Goal: Information Seeking & Learning: Learn about a topic

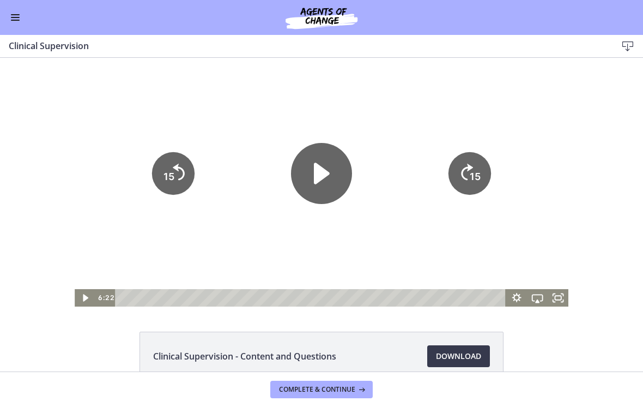
scroll to position [390, 0]
click at [321, 192] on icon "Play Video" at bounding box center [321, 173] width 61 height 61
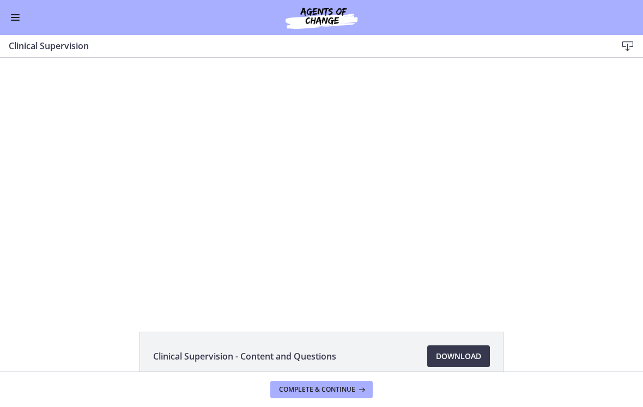
click at [479, 255] on div at bounding box center [322, 182] width 494 height 249
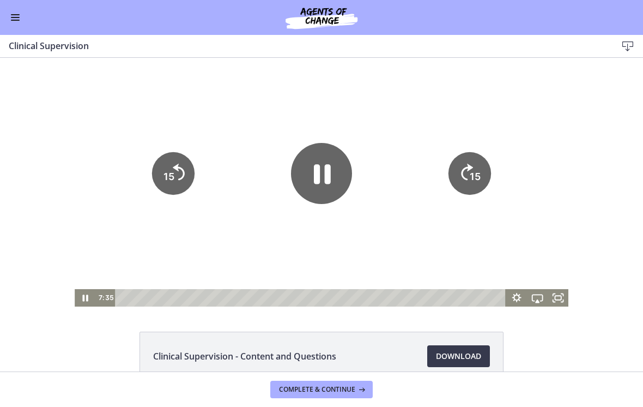
click at [560, 297] on icon "Fullscreen" at bounding box center [558, 297] width 21 height 17
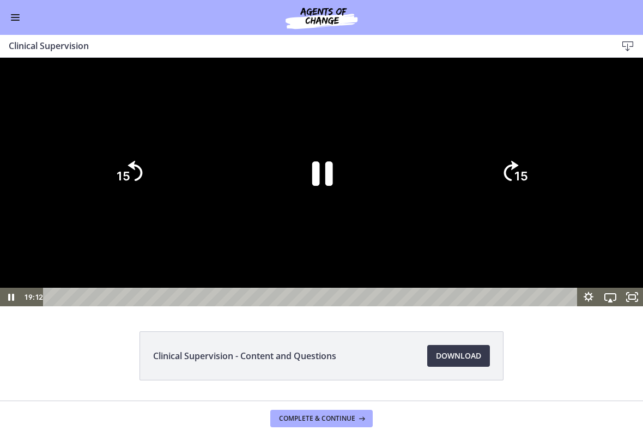
click at [319, 210] on icon "Pause" at bounding box center [321, 172] width 75 height 75
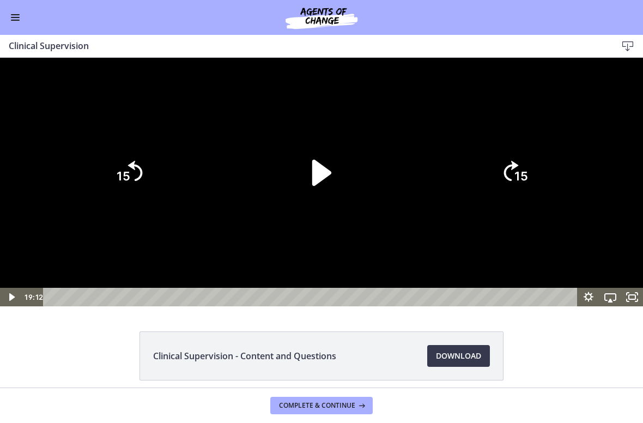
click at [303, 210] on icon "Play Video" at bounding box center [321, 172] width 75 height 75
click at [443, 306] on div at bounding box center [321, 182] width 643 height 249
click at [404, 306] on div at bounding box center [321, 182] width 643 height 249
click at [426, 306] on div at bounding box center [321, 182] width 643 height 249
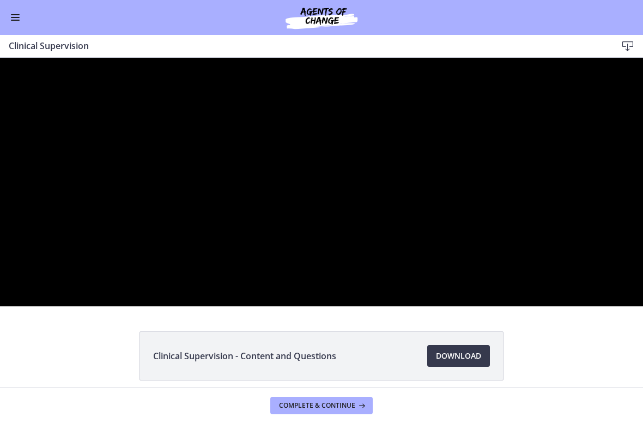
click at [301, 306] on div at bounding box center [321, 182] width 643 height 249
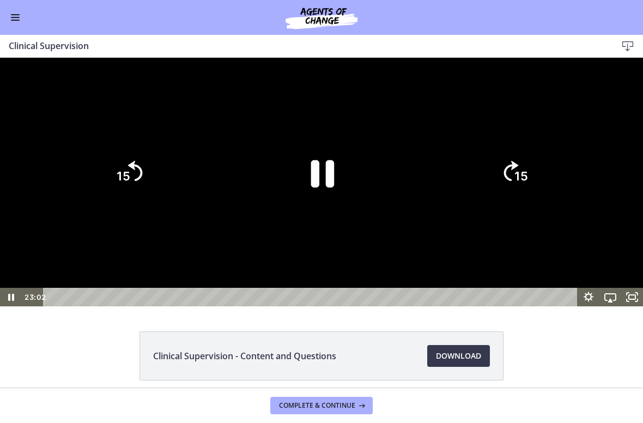
click at [320, 215] on icon "Pause" at bounding box center [322, 173] width 85 height 85
click at [369, 306] on div at bounding box center [321, 182] width 643 height 249
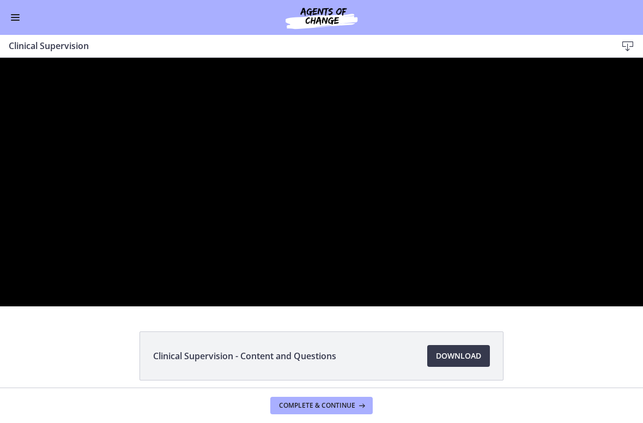
click at [307, 294] on div at bounding box center [321, 182] width 643 height 249
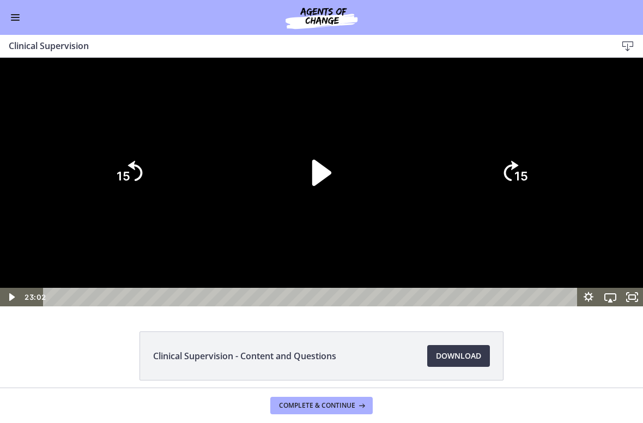
click at [320, 186] on icon "Play Video" at bounding box center [321, 173] width 19 height 26
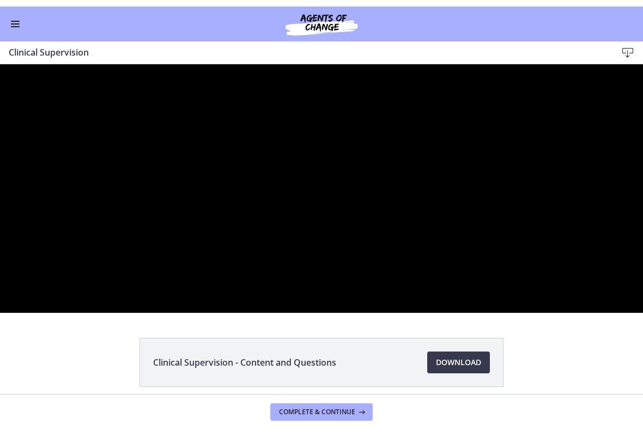
click at [295, 295] on div at bounding box center [321, 188] width 643 height 249
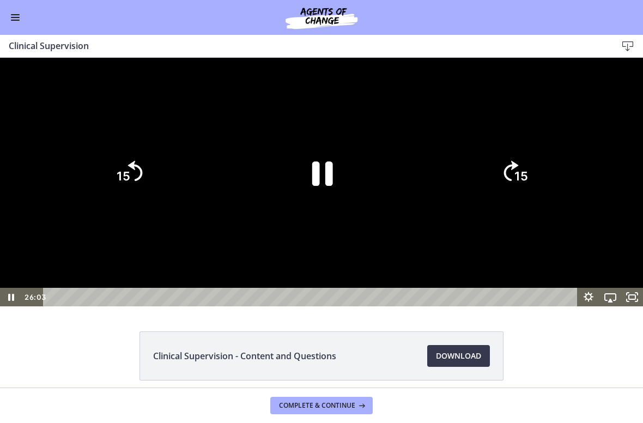
click at [307, 210] on icon "Pause" at bounding box center [321, 172] width 75 height 75
click at [370, 306] on div at bounding box center [321, 182] width 643 height 249
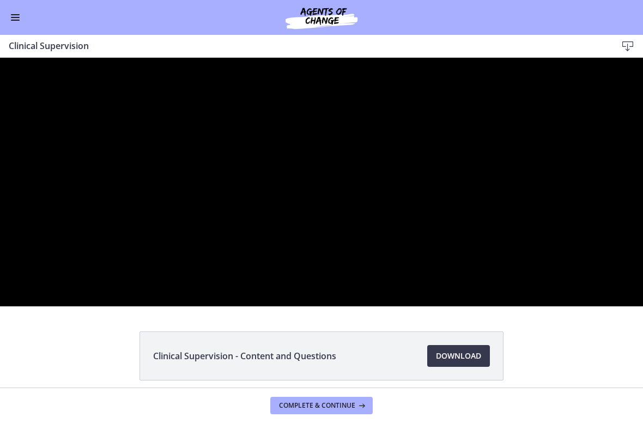
click at [339, 298] on div at bounding box center [321, 182] width 643 height 249
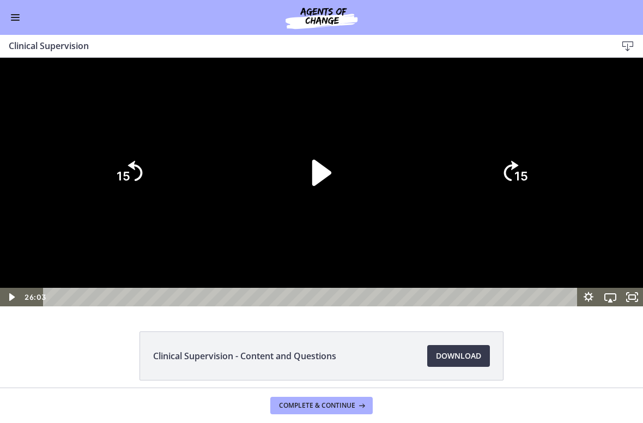
click at [328, 186] on icon "Play Video" at bounding box center [321, 173] width 19 height 26
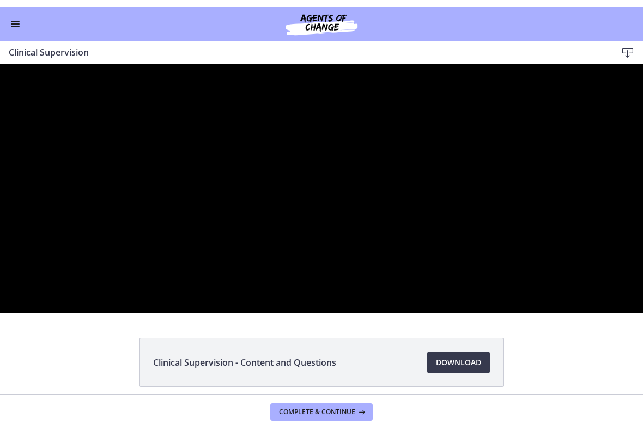
click at [276, 313] on div at bounding box center [321, 188] width 643 height 249
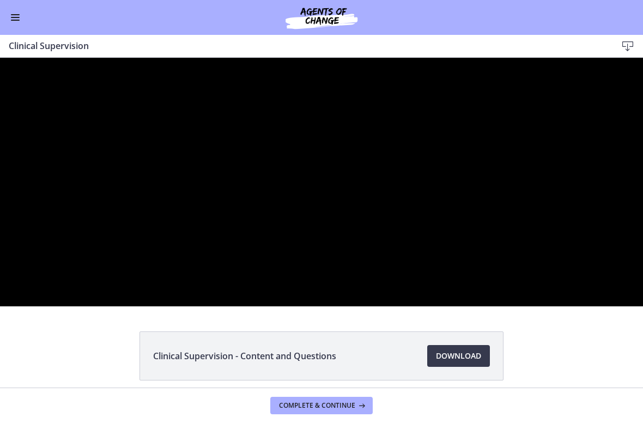
click at [301, 300] on div at bounding box center [321, 182] width 643 height 249
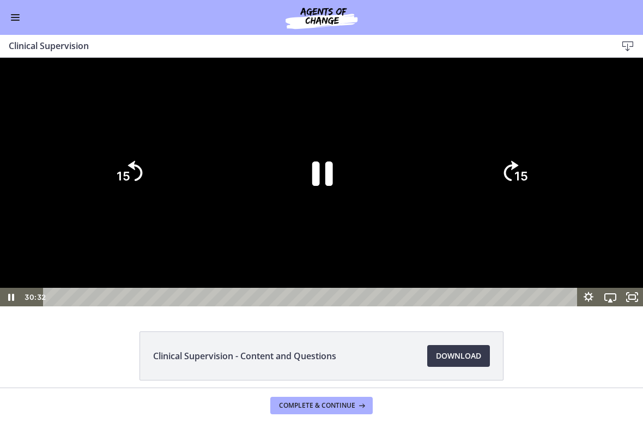
click at [324, 210] on icon "Pause" at bounding box center [321, 172] width 75 height 75
click at [319, 186] on icon "Play Video" at bounding box center [321, 173] width 19 height 26
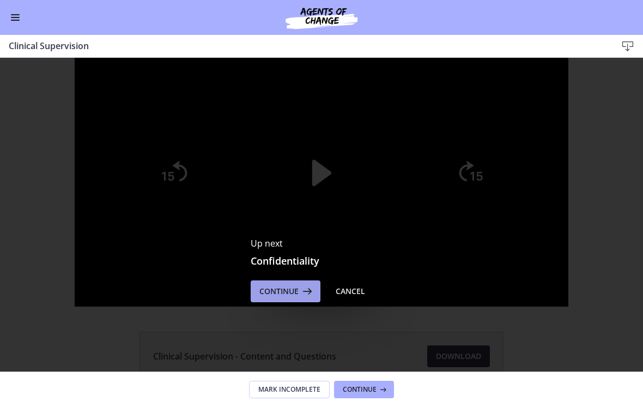
click at [297, 293] on span "Continue" at bounding box center [279, 291] width 39 height 13
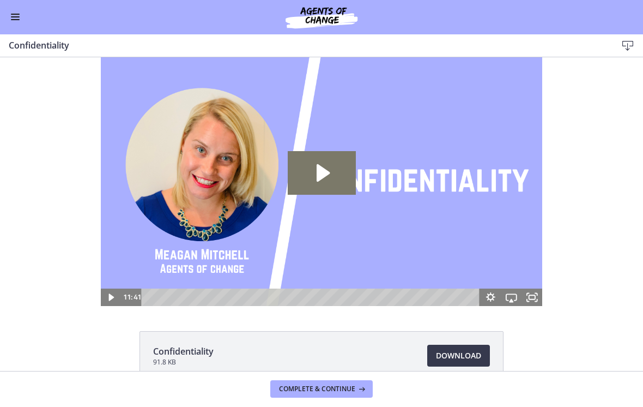
click at [323, 183] on icon "Play Video: c1hrgn7jbns4p4pu7s2g.mp4" at bounding box center [322, 173] width 68 height 44
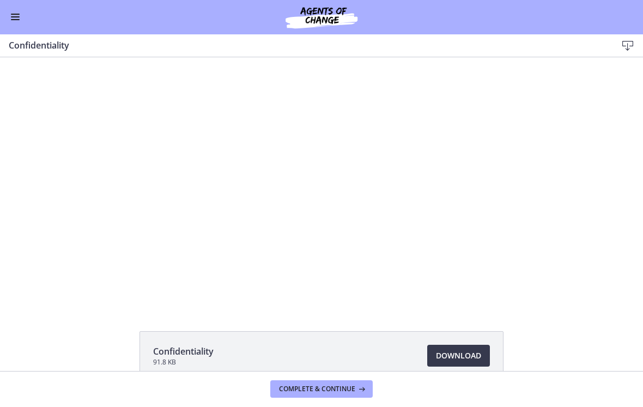
click at [511, 250] on div at bounding box center [322, 181] width 442 height 249
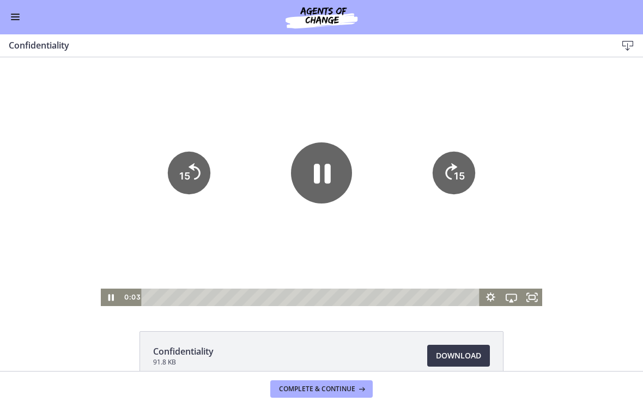
click at [494, 298] on icon "Show settings menu" at bounding box center [490, 296] width 21 height 17
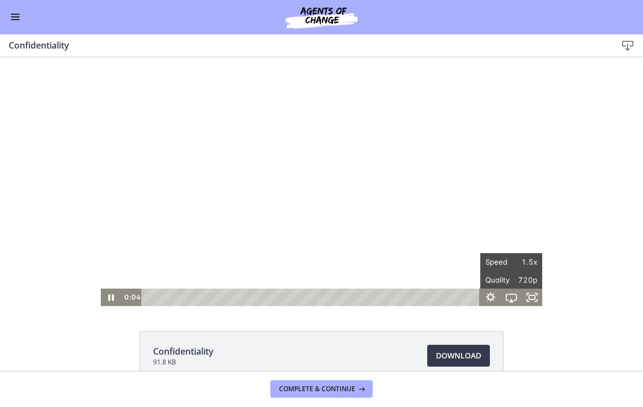
click at [490, 226] on div at bounding box center [322, 181] width 442 height 249
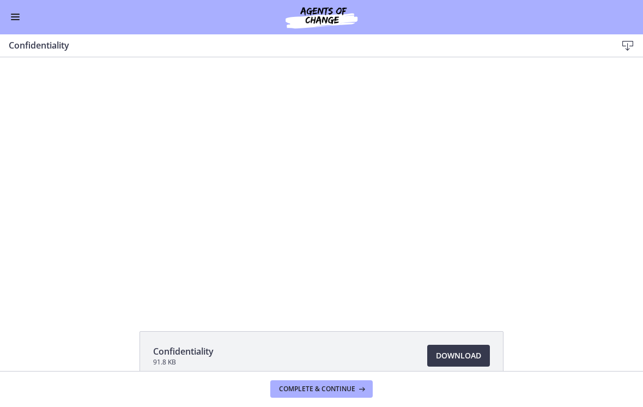
click at [502, 264] on div at bounding box center [322, 181] width 442 height 249
click at [276, 158] on div at bounding box center [322, 181] width 442 height 249
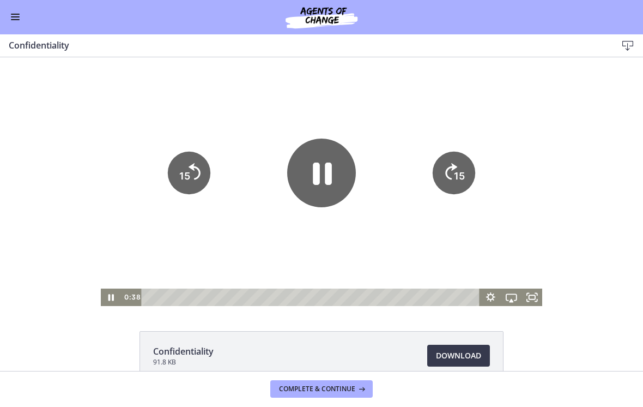
click at [314, 181] on icon "Pause" at bounding box center [322, 173] width 19 height 22
click at [329, 187] on icon "Play Video" at bounding box center [321, 172] width 61 height 61
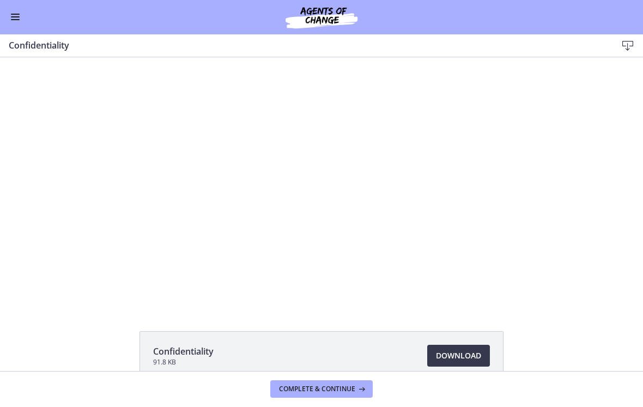
click at [5, 20] on div "Go to Dashboard" at bounding box center [321, 17] width 643 height 35
click at [13, 14] on span "Enable menu" at bounding box center [15, 14] width 9 height 1
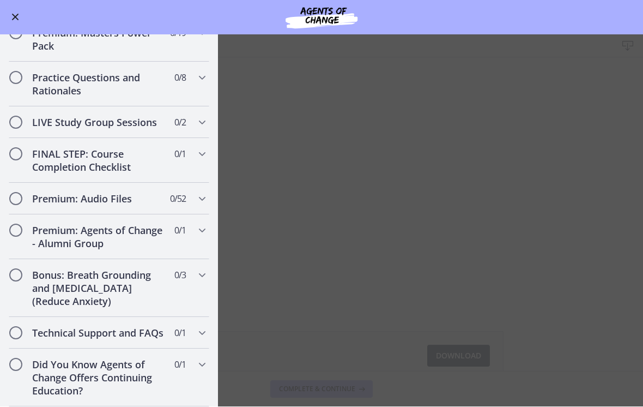
scroll to position [812, 0]
click at [75, 370] on h2 "Did You Know Agents of Change Offers Continuing Education?" at bounding box center [98, 377] width 133 height 39
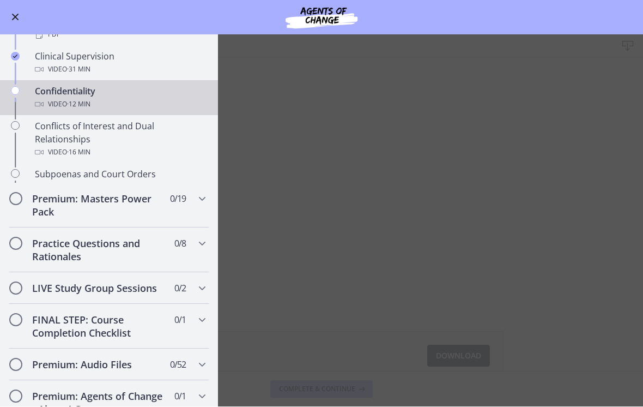
scroll to position [533, 0]
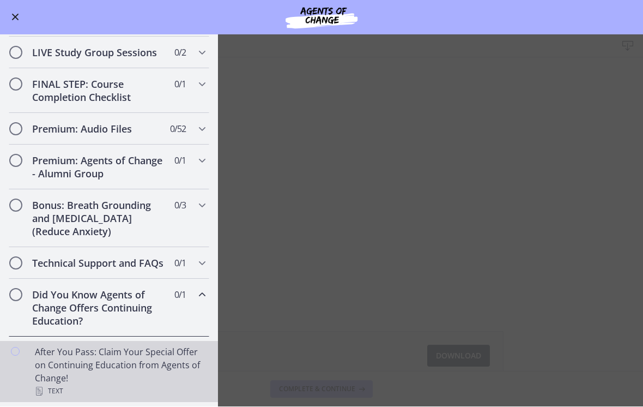
click at [63, 361] on div "After You Pass: Claim Your Special Offer on Continuing Education from Agents of…" at bounding box center [120, 372] width 170 height 52
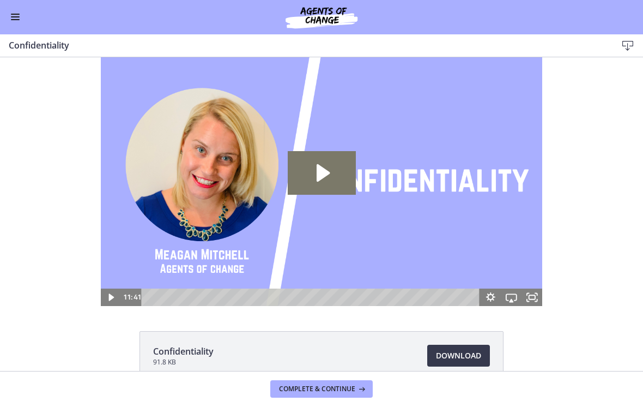
click at [315, 169] on icon "Play Video: c1hrgn7jbns4p4pu7s2g.mp4" at bounding box center [322, 173] width 68 height 44
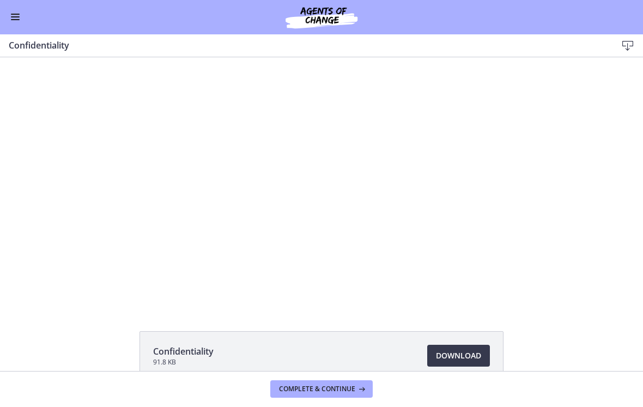
click at [17, 21] on button "Enable menu" at bounding box center [15, 17] width 13 height 13
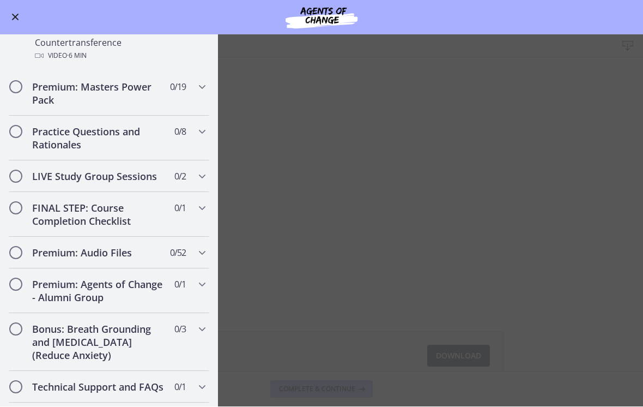
scroll to position [763, 0]
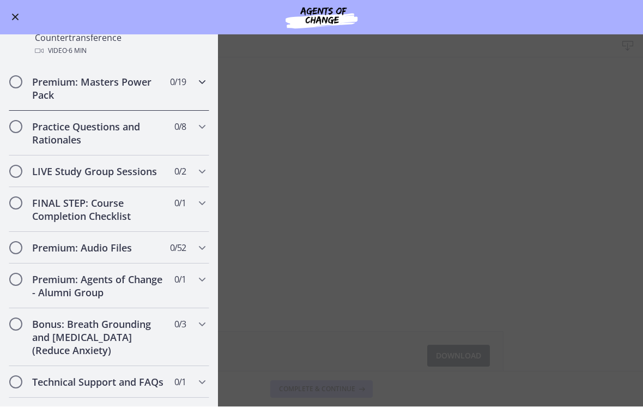
click at [76, 92] on h2 "Premium: Masters Power Pack" at bounding box center [98, 89] width 133 height 26
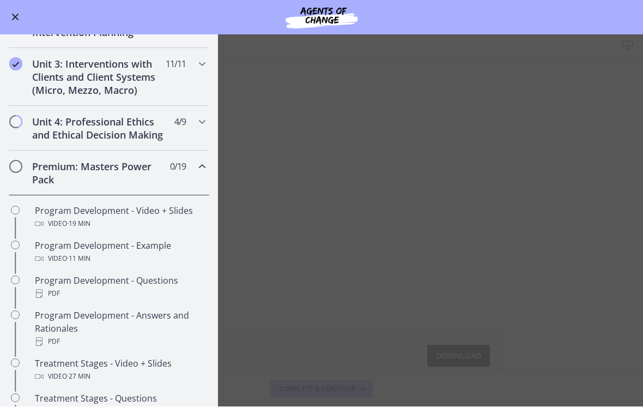
scroll to position [325, 0]
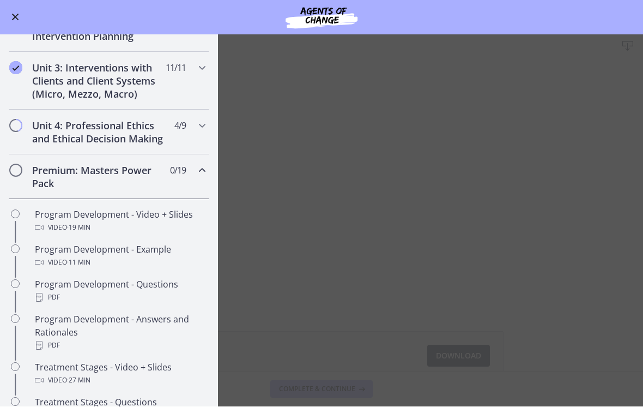
click at [201, 175] on icon "Chapters" at bounding box center [202, 170] width 13 height 13
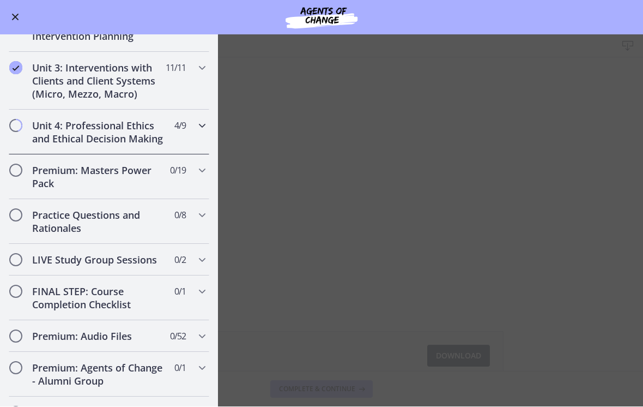
click at [95, 130] on h2 "Unit 4: Professional Ethics and Ethical Decision Making" at bounding box center [98, 132] width 133 height 26
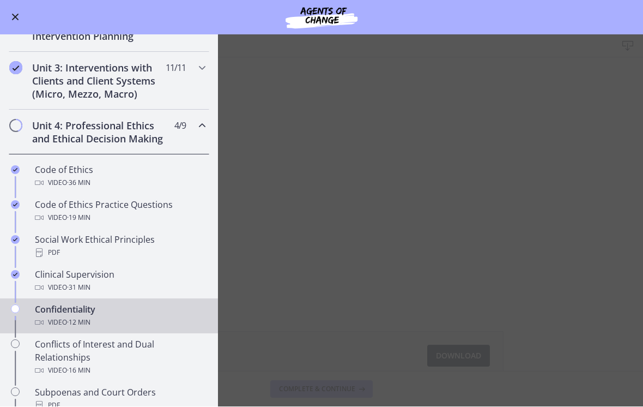
click at [15, 22] on button "Enable menu" at bounding box center [15, 17] width 13 height 13
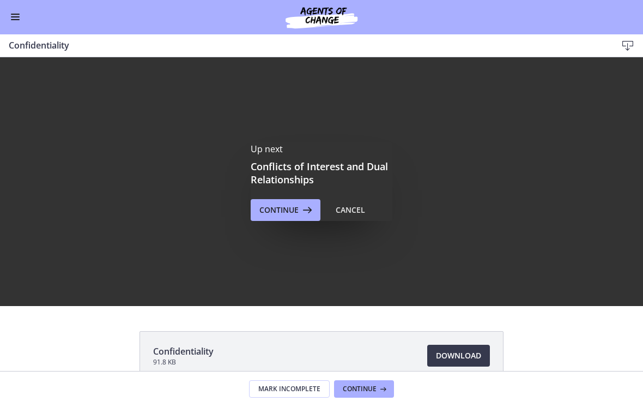
scroll to position [0, 0]
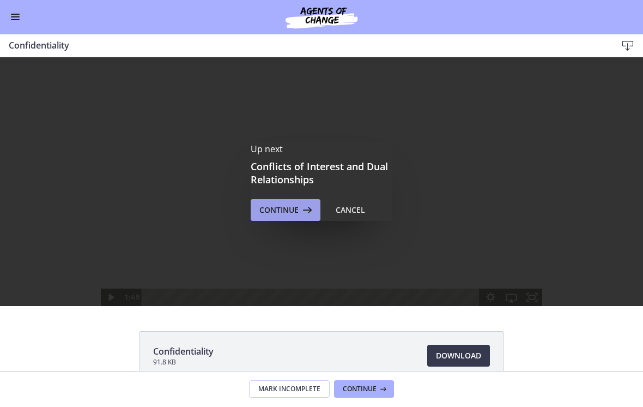
click at [278, 212] on span "Continue" at bounding box center [279, 210] width 39 height 13
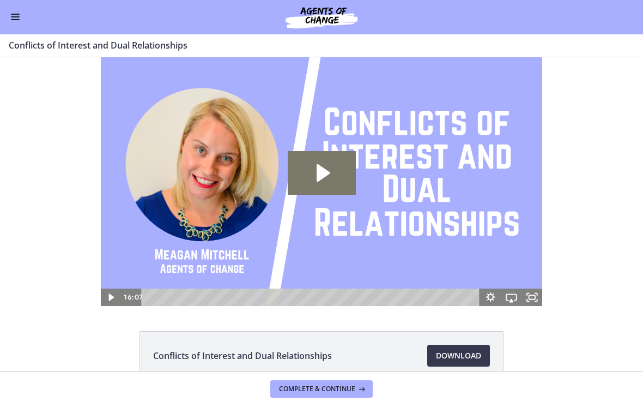
click at [325, 182] on icon "Play Video: cthlvd1d06jc72h4kvd0.mp4" at bounding box center [322, 173] width 68 height 44
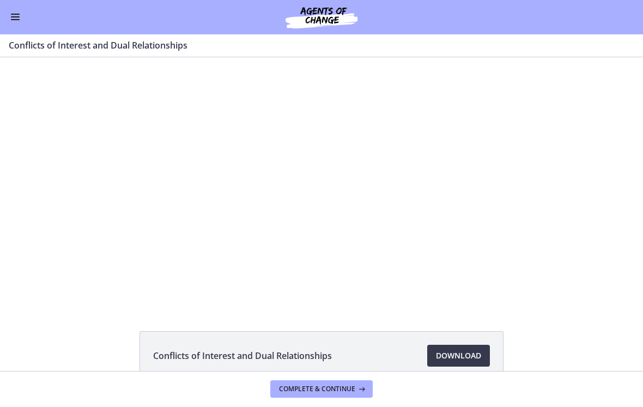
click at [296, 231] on div at bounding box center [322, 181] width 442 height 249
click at [330, 184] on div at bounding box center [322, 181] width 442 height 249
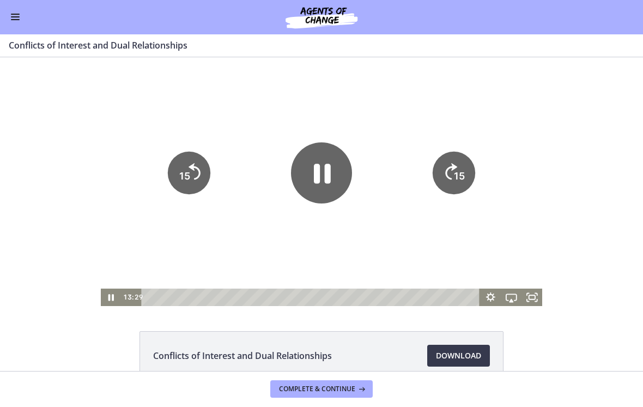
click at [327, 163] on icon "Pause" at bounding box center [321, 172] width 61 height 61
click at [324, 177] on icon "Play Video" at bounding box center [322, 172] width 16 height 21
click at [301, 182] on icon "Pause" at bounding box center [321, 172] width 69 height 69
click at [269, 227] on div at bounding box center [322, 181] width 442 height 249
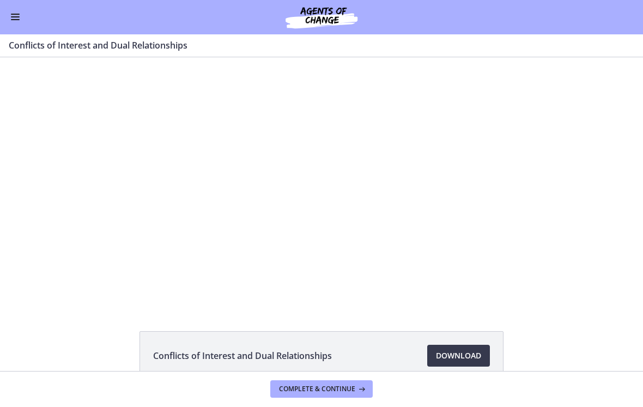
click at [337, 177] on div at bounding box center [322, 181] width 442 height 249
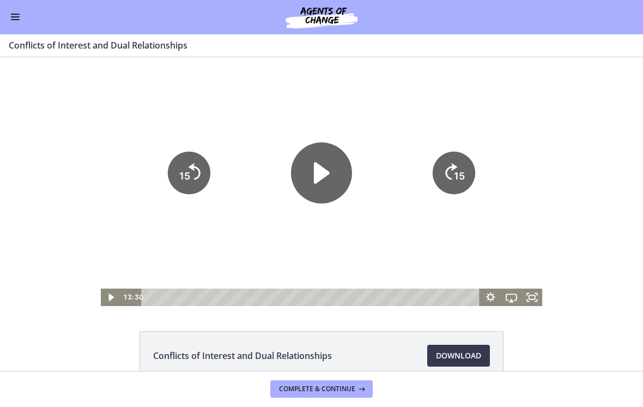
click at [316, 180] on icon "Play Video" at bounding box center [322, 172] width 16 height 21
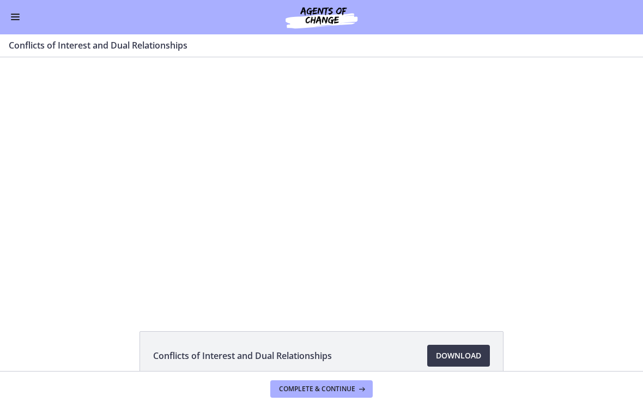
click at [468, 168] on div at bounding box center [322, 181] width 442 height 249
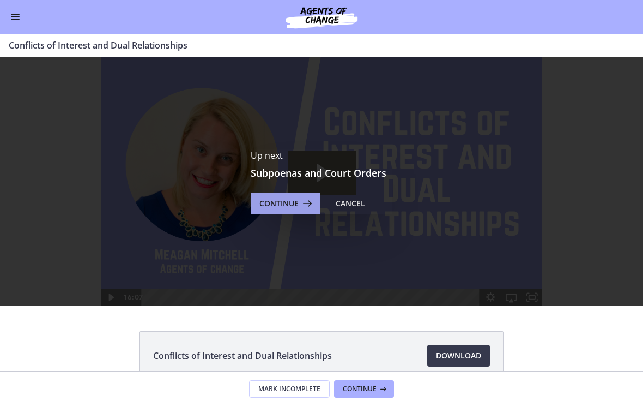
click at [285, 206] on span "Continue" at bounding box center [279, 203] width 39 height 13
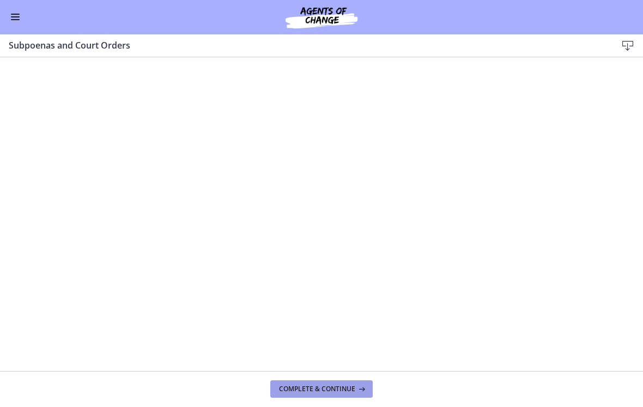
click at [333, 386] on span "Complete & continue" at bounding box center [317, 389] width 76 height 9
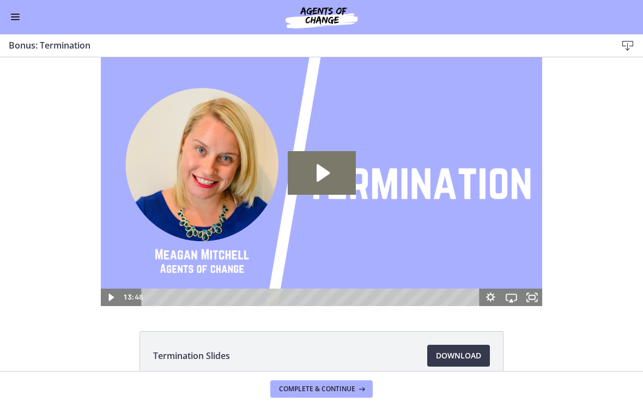
click at [318, 182] on icon "Play Video: ctfgpa58fh3s72o17vcg.mp4" at bounding box center [322, 173] width 68 height 44
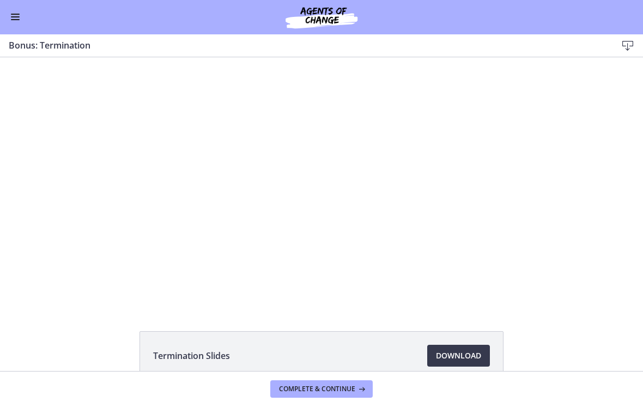
click at [12, 21] on button "Enable menu" at bounding box center [15, 17] width 13 height 13
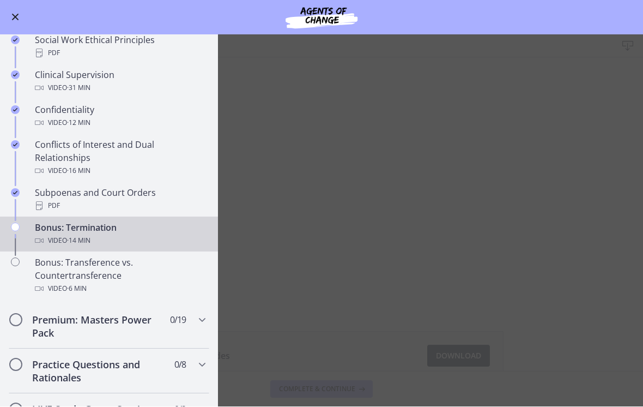
scroll to position [533, 0]
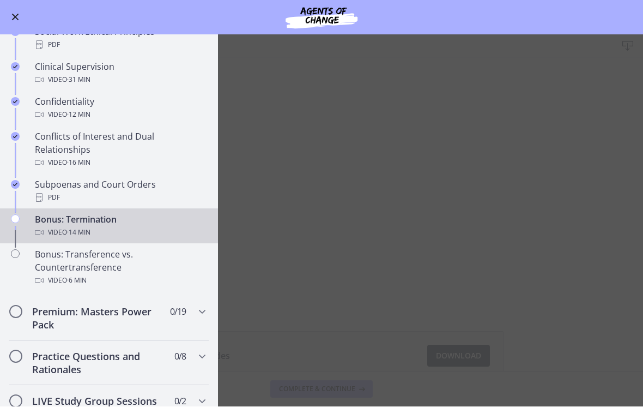
click at [17, 22] on button "Enable menu" at bounding box center [15, 17] width 13 height 13
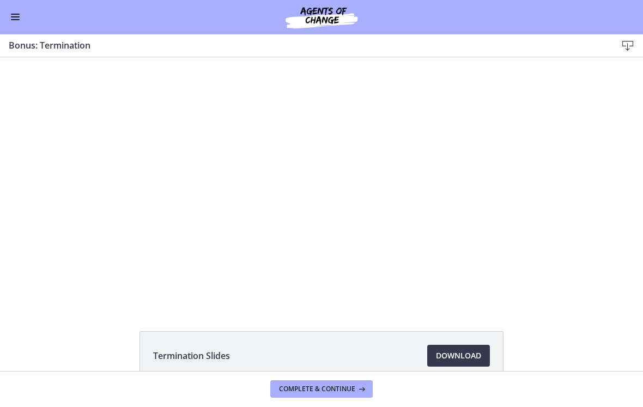
click at [478, 260] on div at bounding box center [322, 181] width 442 height 249
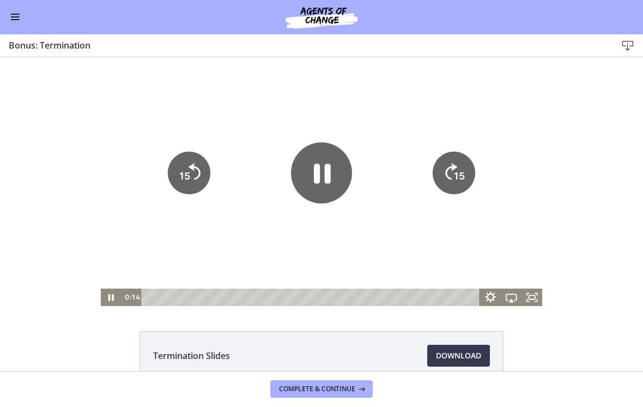
click at [489, 298] on icon "Show settings menu" at bounding box center [490, 296] width 11 height 11
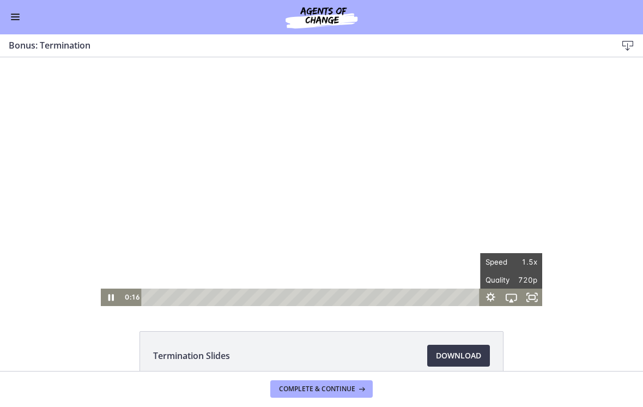
click at [484, 130] on div at bounding box center [322, 181] width 442 height 249
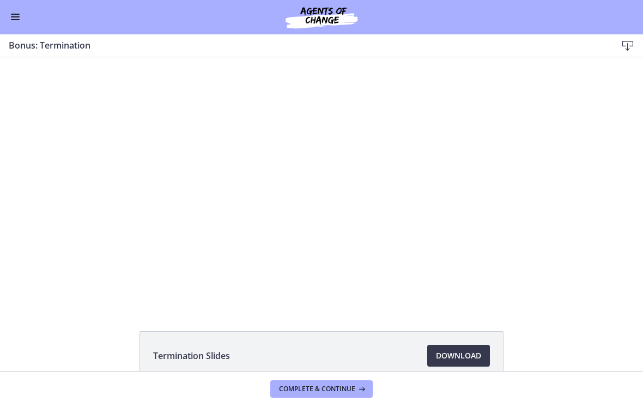
click at [359, 241] on div at bounding box center [322, 181] width 442 height 249
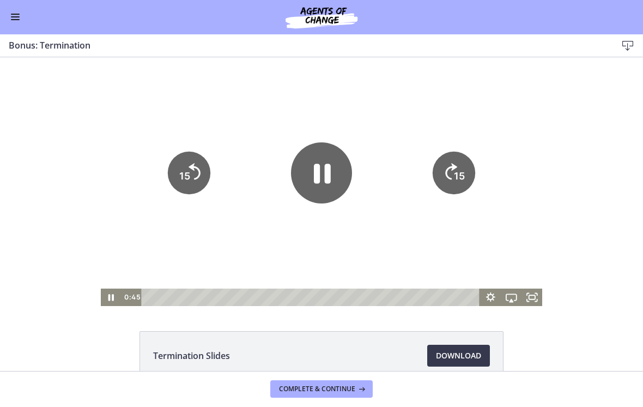
click at [315, 182] on icon "Pause" at bounding box center [322, 174] width 17 height 20
click at [325, 174] on icon "Play Video" at bounding box center [322, 172] width 16 height 21
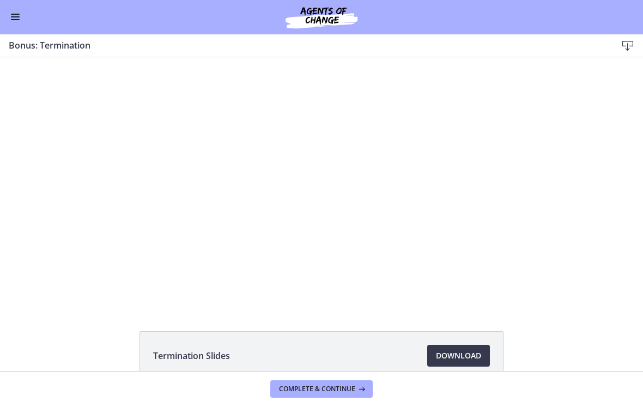
click at [395, 260] on div at bounding box center [322, 181] width 442 height 249
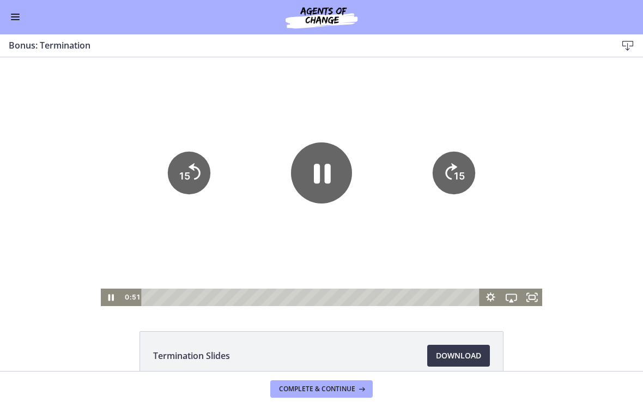
click at [461, 176] on tspan "15" at bounding box center [459, 175] width 11 height 11
click at [462, 167] on icon "15" at bounding box center [454, 173] width 48 height 48
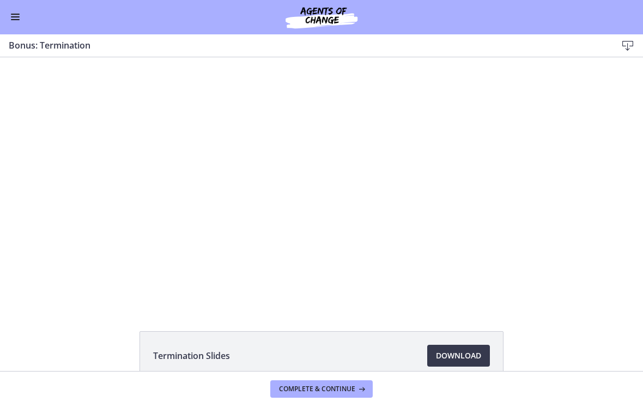
click at [310, 227] on div at bounding box center [322, 181] width 442 height 249
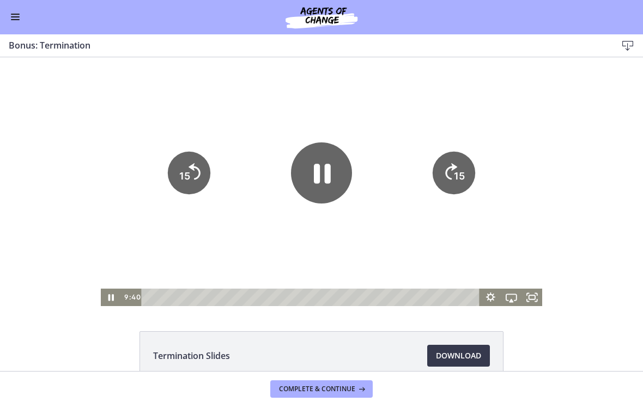
click at [320, 187] on icon "Pause" at bounding box center [321, 172] width 61 height 61
click at [267, 236] on div at bounding box center [322, 181] width 442 height 249
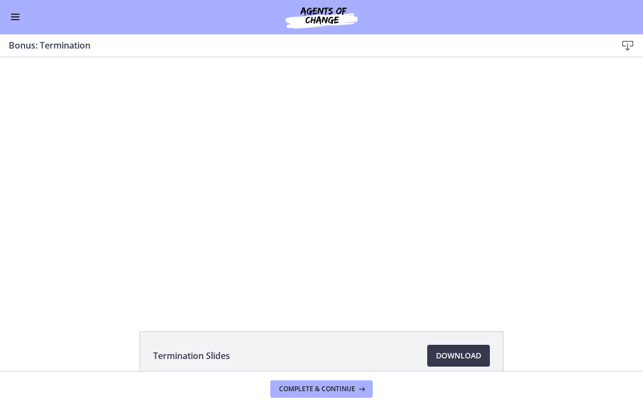
click at [354, 189] on div at bounding box center [322, 181] width 442 height 249
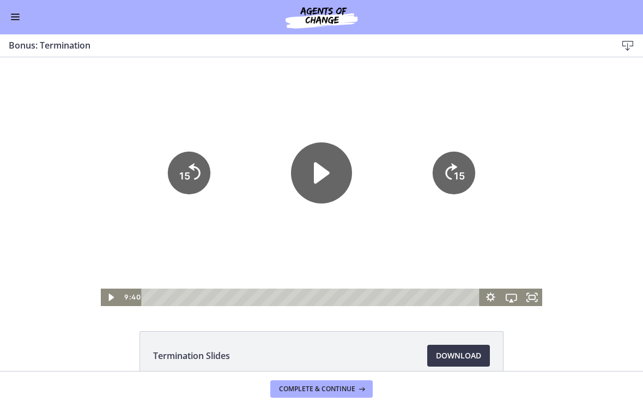
click at [316, 162] on icon "Play Video" at bounding box center [322, 172] width 16 height 21
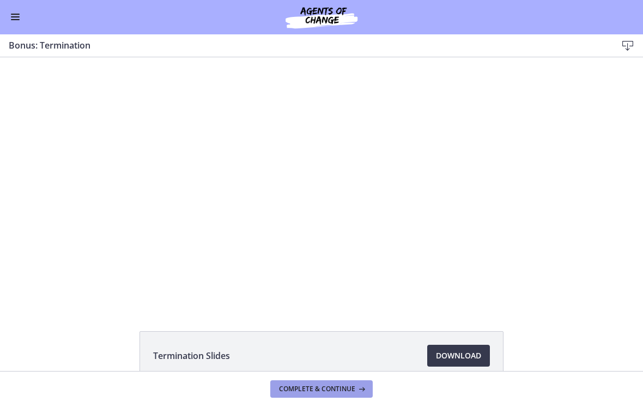
click at [306, 391] on span "Complete & continue" at bounding box center [317, 389] width 76 height 9
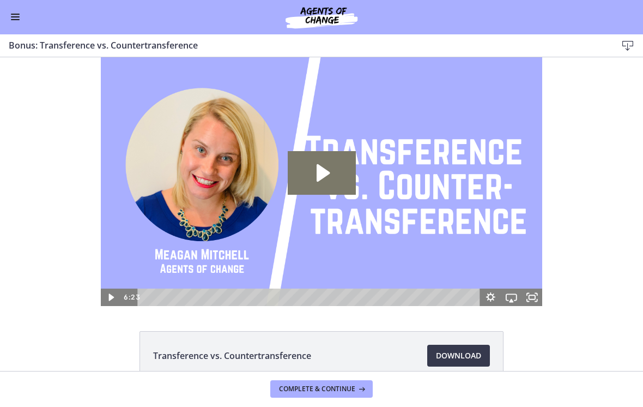
click at [321, 182] on icon "Play Video: ctfgtlmqvn4c72r5t72g.mp4" at bounding box center [322, 173] width 68 height 44
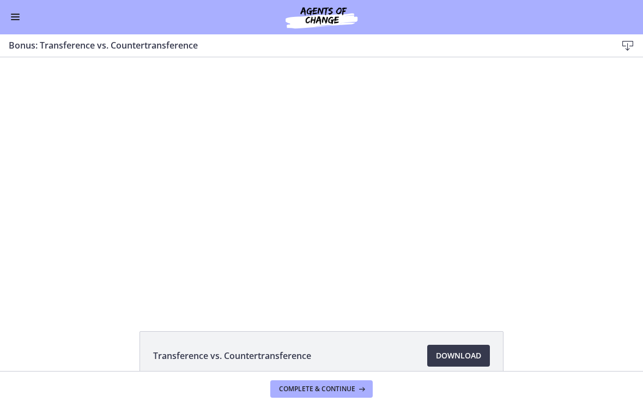
click at [12, 22] on button "Enable menu" at bounding box center [15, 17] width 13 height 13
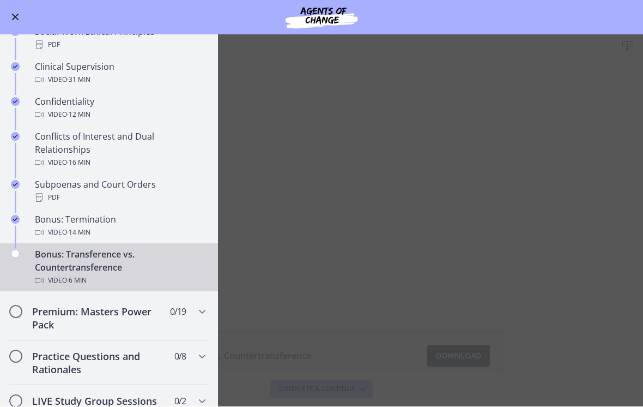
click at [346, 209] on main "Bonus: Transference vs. Countertransference Download Enable fullscreen Transfer…" at bounding box center [321, 221] width 643 height 372
click at [9, 14] on button "Enable menu" at bounding box center [15, 17] width 13 height 13
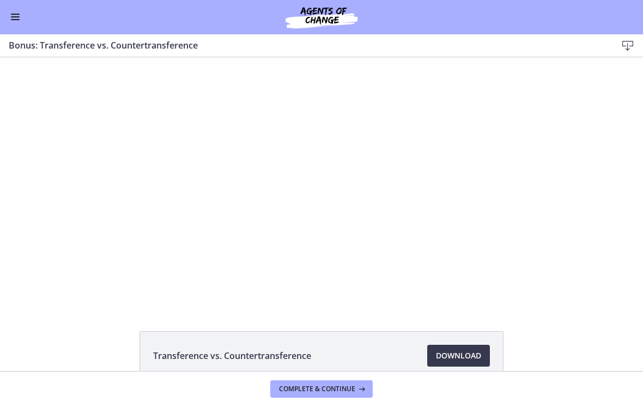
click at [455, 249] on div at bounding box center [322, 181] width 442 height 249
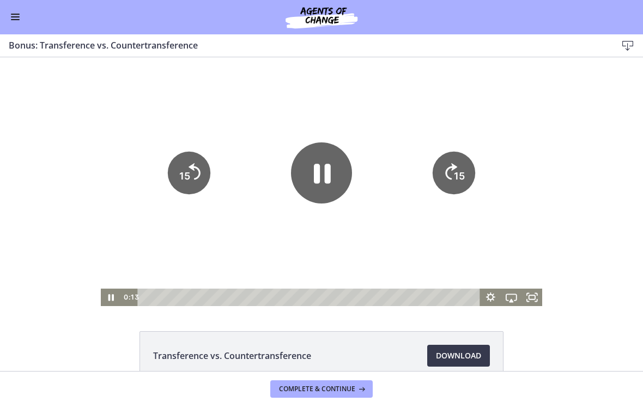
click at [490, 293] on icon "Show settings menu" at bounding box center [490, 296] width 21 height 17
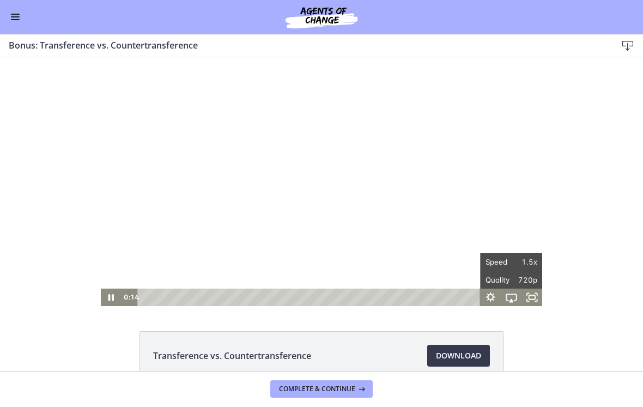
click at [486, 206] on div at bounding box center [322, 181] width 442 height 249
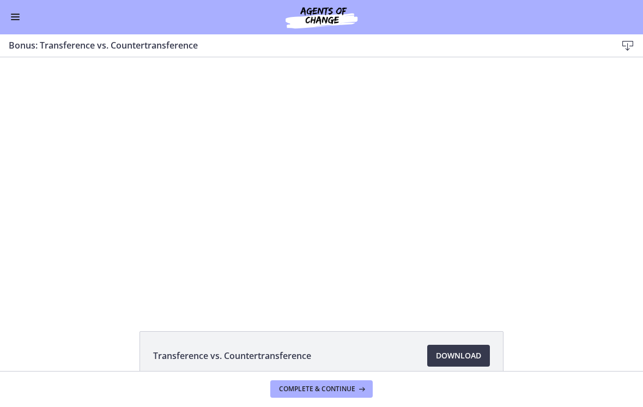
click at [293, 263] on div at bounding box center [322, 181] width 442 height 249
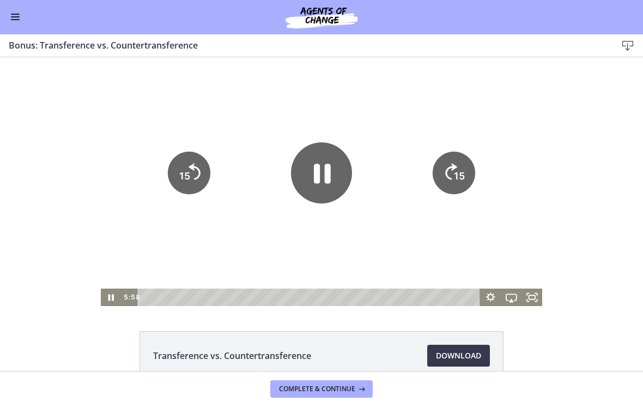
click at [529, 298] on rect "Fullscreen" at bounding box center [532, 297] width 6 height 4
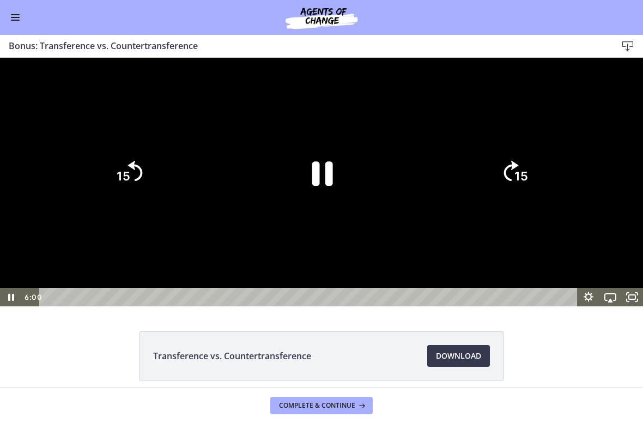
click at [631, 299] on rect "Unfullscreen" at bounding box center [632, 297] width 7 height 4
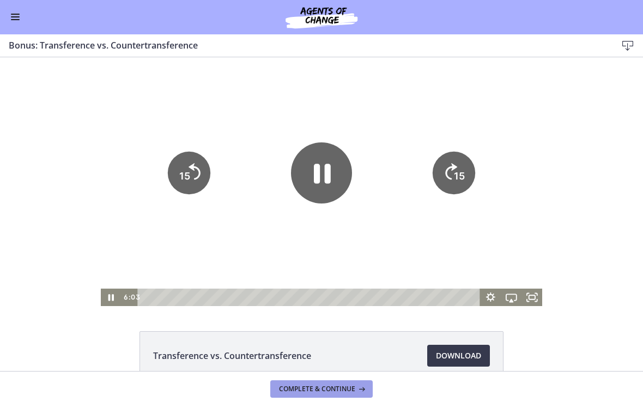
click at [330, 391] on span "Complete & continue" at bounding box center [317, 389] width 76 height 9
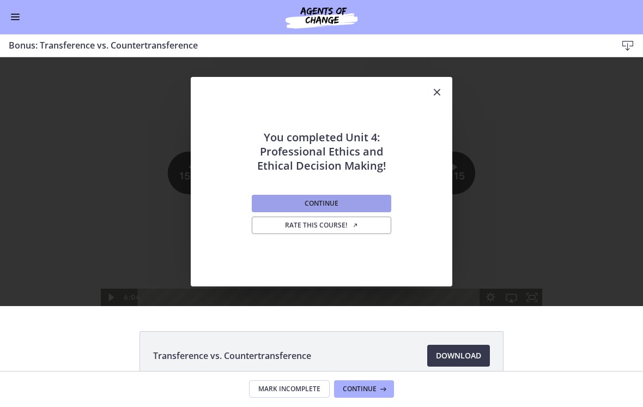
click at [348, 204] on button "Continue" at bounding box center [322, 203] width 140 height 17
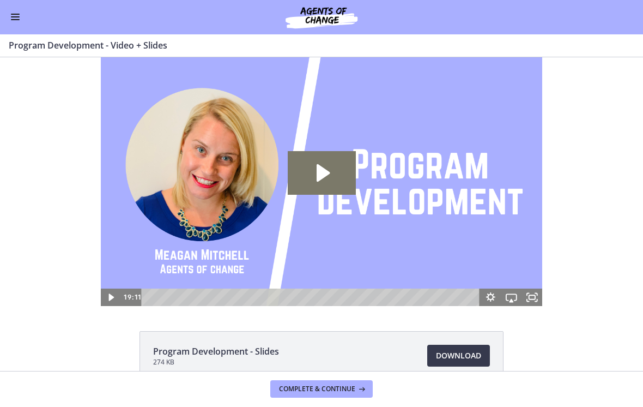
click at [14, 23] on button "Enable menu" at bounding box center [15, 17] width 13 height 13
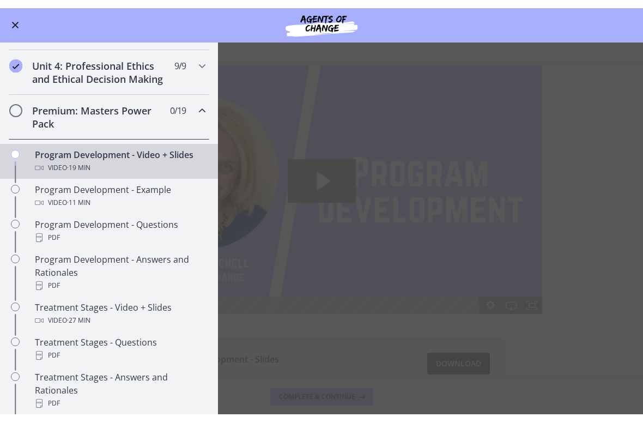
scroll to position [392, 0]
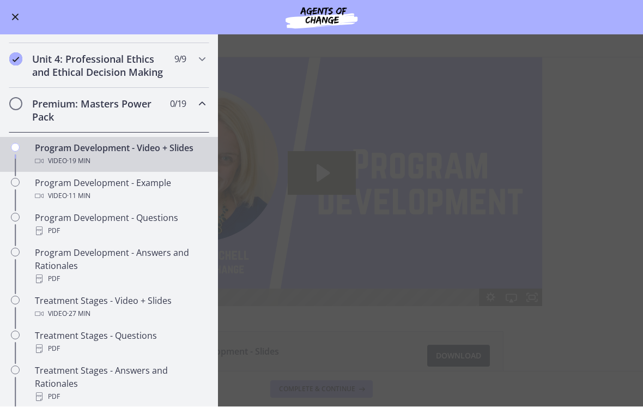
click at [180, 163] on div "Video · 19 min" at bounding box center [120, 161] width 170 height 13
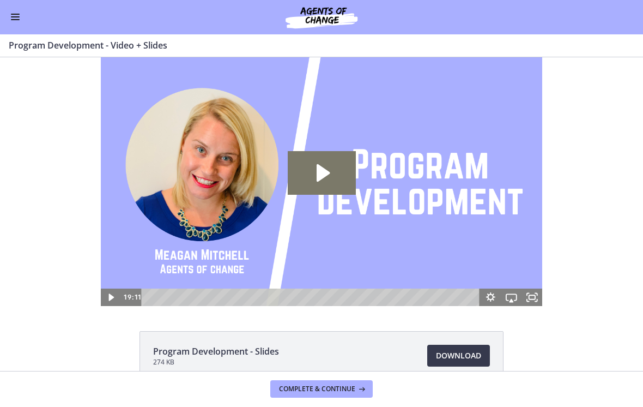
click at [345, 170] on icon "Play Video: cdsdn3g2imvr0n222r7g.mp4" at bounding box center [322, 173] width 68 height 44
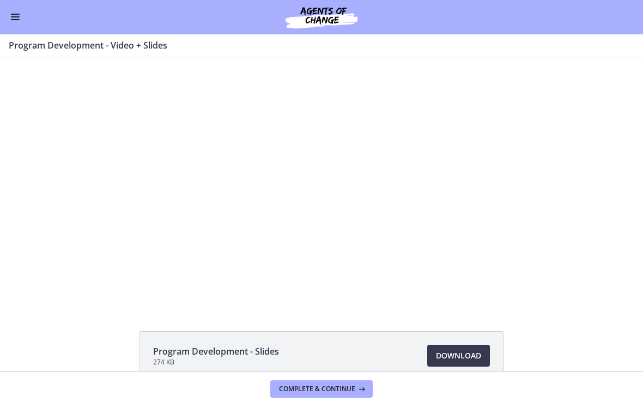
click at [456, 168] on div at bounding box center [322, 181] width 442 height 249
click at [534, 297] on icon "Fullscreen" at bounding box center [532, 296] width 21 height 17
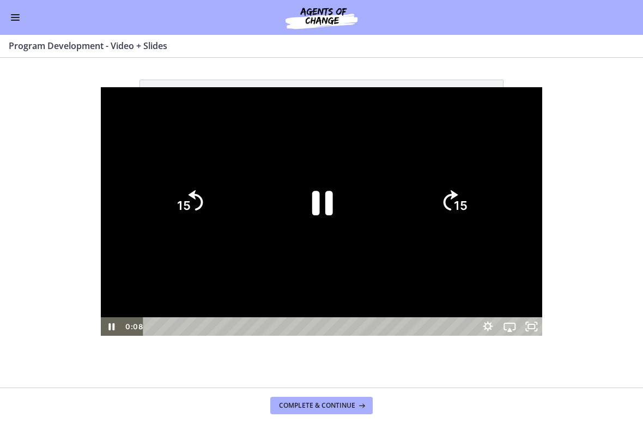
click at [493, 331] on icon "Show settings menu" at bounding box center [488, 326] width 10 height 10
click at [543, 316] on div at bounding box center [322, 211] width 442 height 249
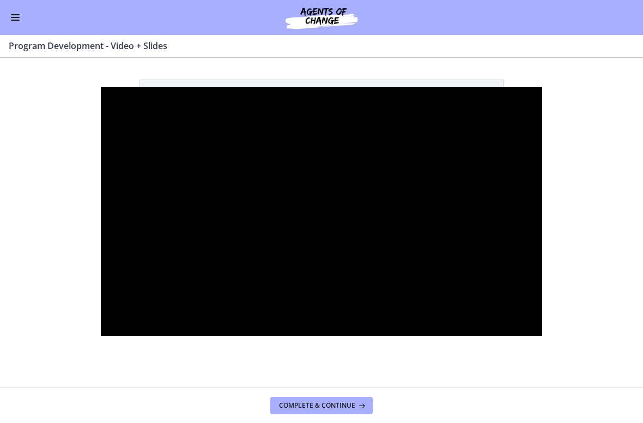
click at [317, 247] on div at bounding box center [322, 211] width 442 height 249
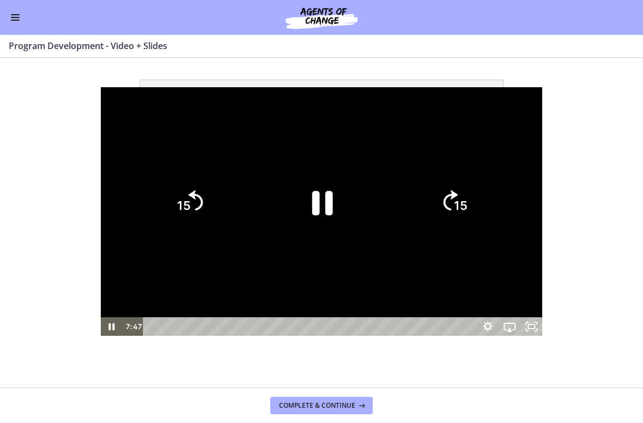
click at [323, 195] on icon "Pause" at bounding box center [321, 202] width 75 height 75
click at [322, 204] on icon "Play Video" at bounding box center [321, 202] width 19 height 26
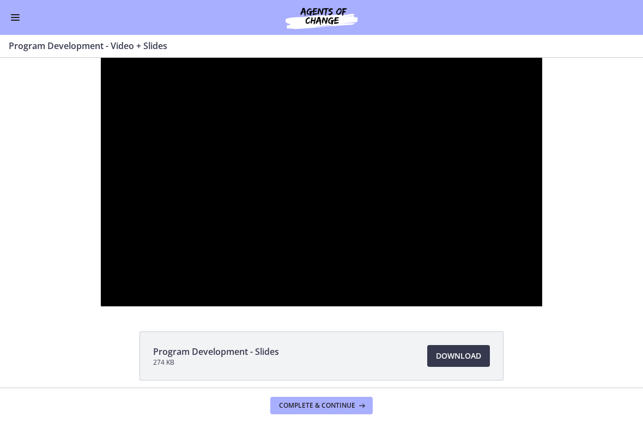
scroll to position [392, 0]
click at [488, 306] on div at bounding box center [322, 182] width 442 height 249
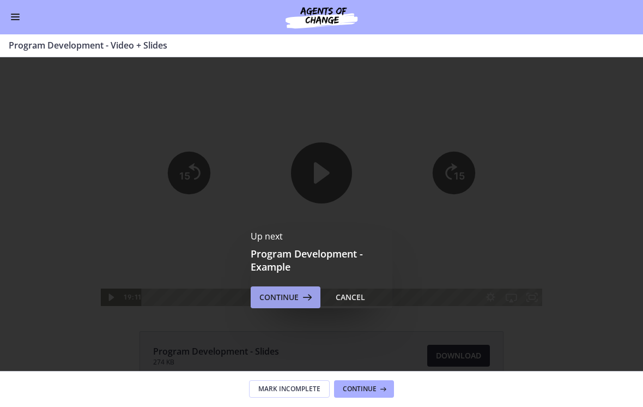
click at [293, 303] on span "Continue" at bounding box center [279, 297] width 39 height 13
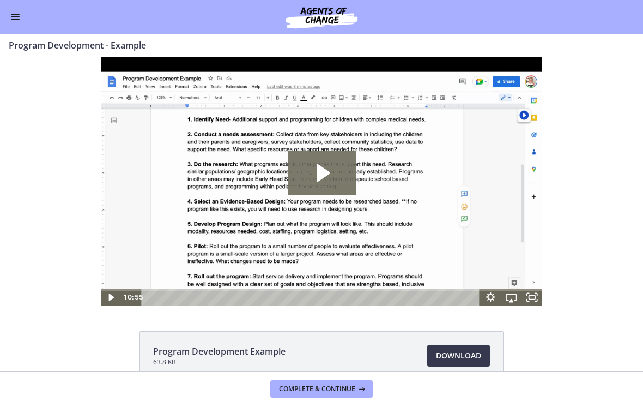
click at [318, 167] on icon "Play Video: ce1tvpnf17fhkgqdp7i0.mp4" at bounding box center [323, 172] width 13 height 17
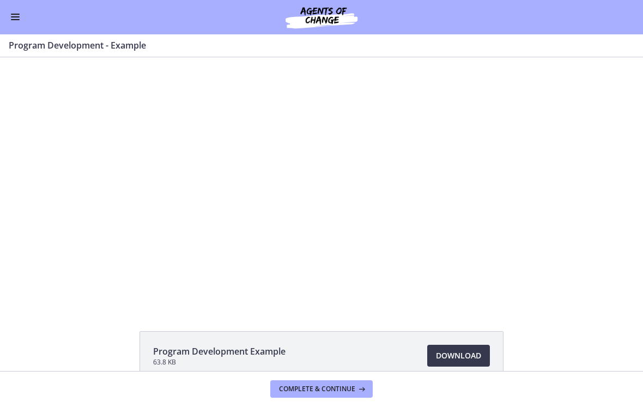
click at [329, 208] on div at bounding box center [322, 181] width 442 height 249
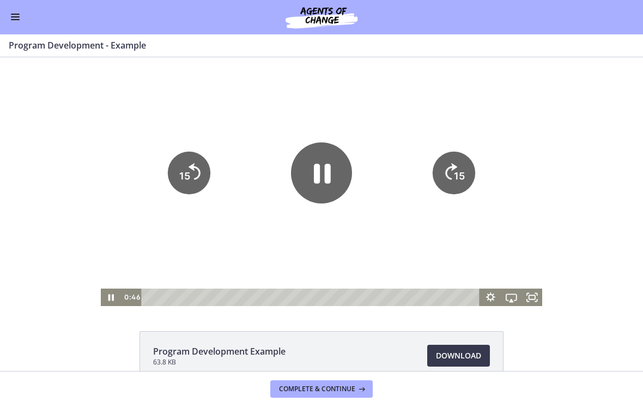
click at [323, 182] on icon "Pause" at bounding box center [321, 172] width 61 height 61
click at [321, 183] on icon "Play Video" at bounding box center [321, 172] width 69 height 69
click at [261, 232] on div at bounding box center [322, 181] width 442 height 249
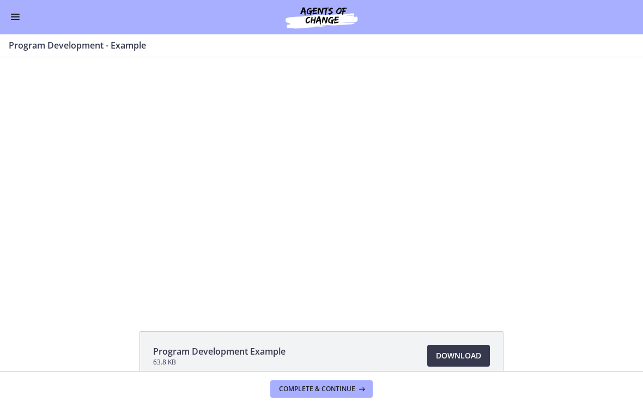
click at [269, 229] on div at bounding box center [322, 181] width 442 height 249
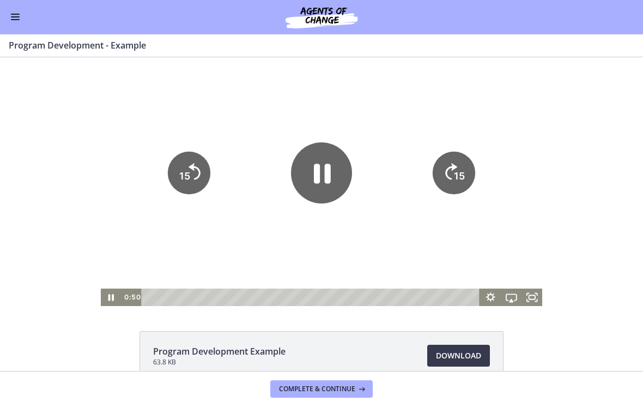
click at [336, 178] on icon "Pause" at bounding box center [321, 172] width 61 height 61
click at [232, 254] on div at bounding box center [322, 181] width 442 height 249
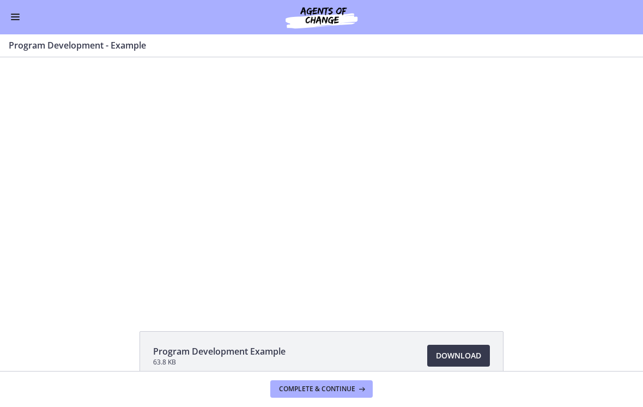
click at [488, 256] on div at bounding box center [322, 181] width 442 height 249
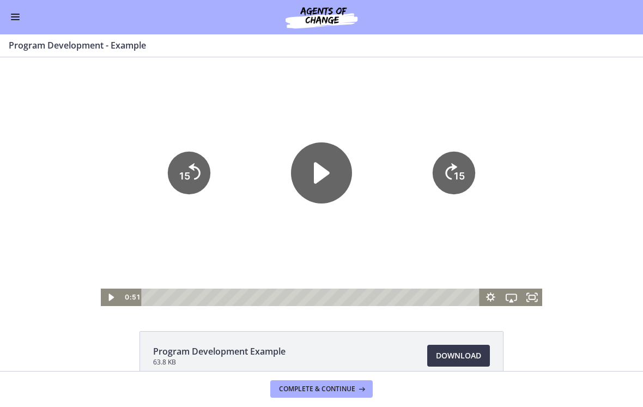
click at [535, 301] on icon "Fullscreen" at bounding box center [536, 300] width 2 height 2
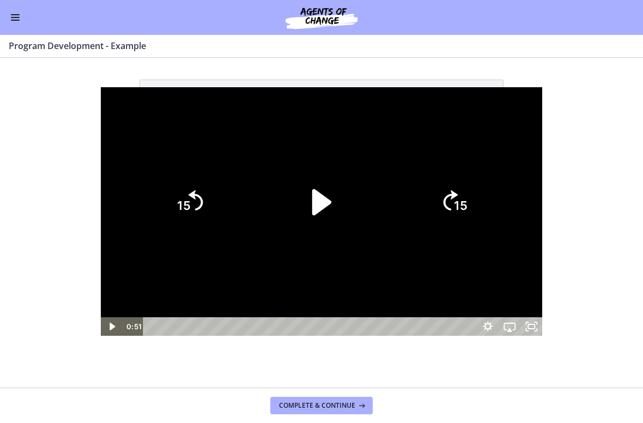
click at [432, 315] on div at bounding box center [322, 211] width 442 height 249
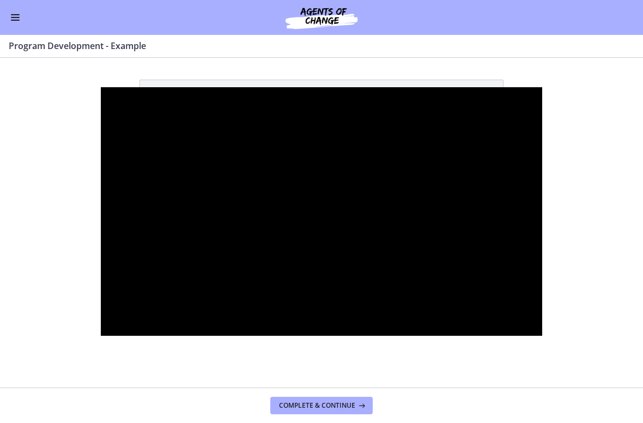
click at [399, 334] on div at bounding box center [322, 211] width 442 height 249
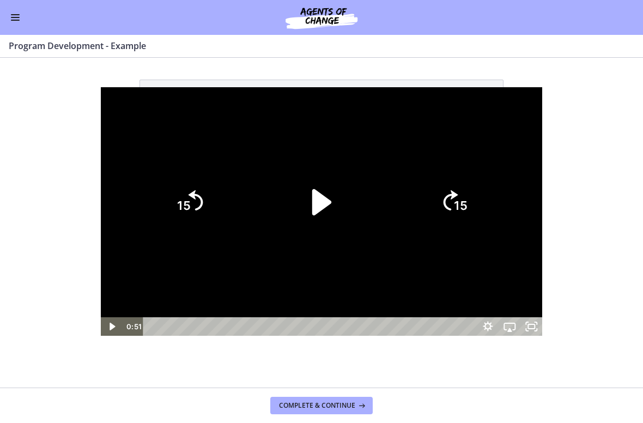
click at [330, 214] on icon "Play Video" at bounding box center [321, 202] width 75 height 75
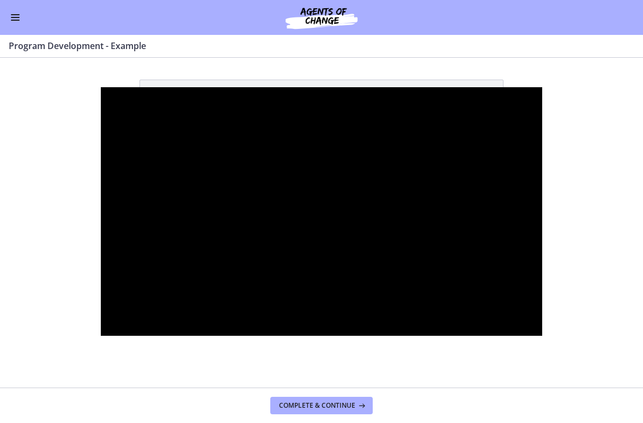
click at [543, 336] on div at bounding box center [322, 211] width 442 height 249
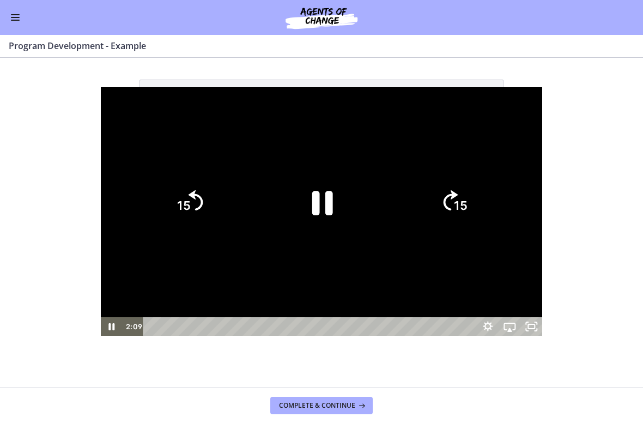
click at [493, 331] on icon "Show settings menu" at bounding box center [488, 326] width 10 height 10
click at [523, 336] on div at bounding box center [322, 211] width 442 height 249
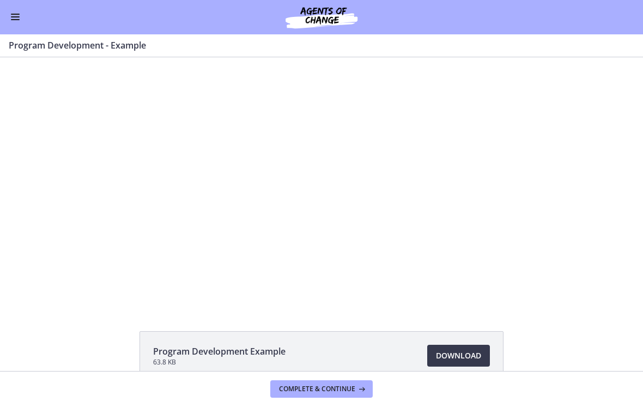
click at [430, 252] on div at bounding box center [322, 181] width 442 height 249
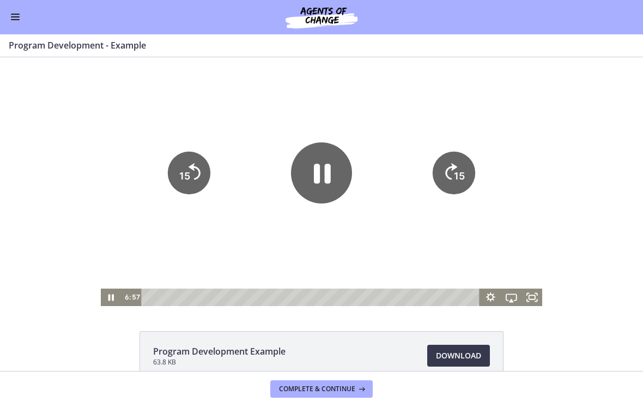
click at [535, 303] on icon "Fullscreen" at bounding box center [532, 296] width 21 height 17
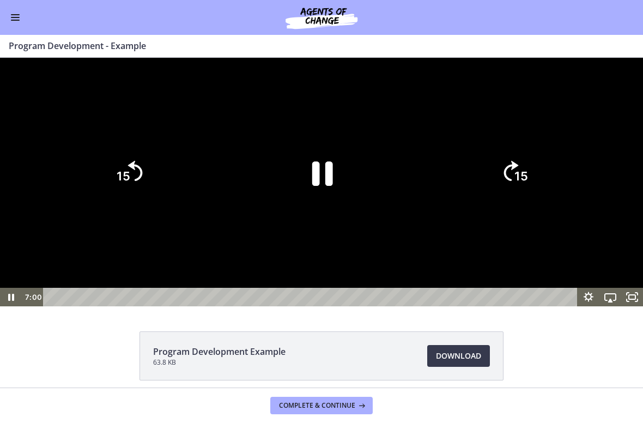
click at [421, 306] on div at bounding box center [321, 182] width 643 height 249
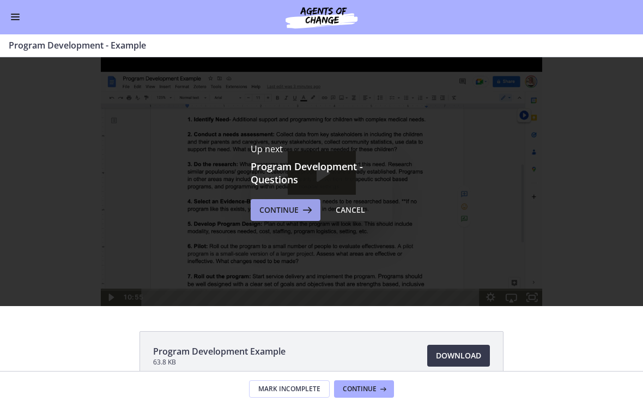
click at [273, 213] on span "Continue" at bounding box center [279, 210] width 39 height 13
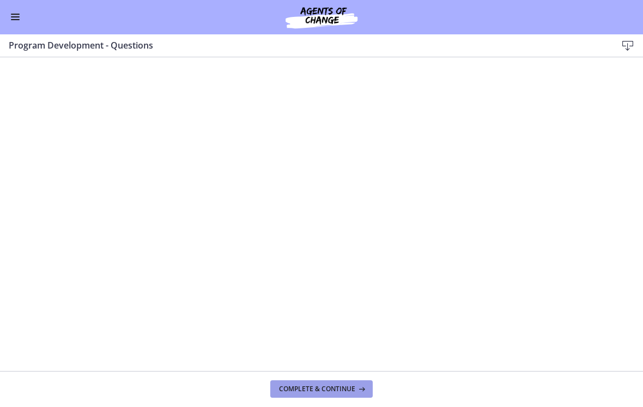
click at [338, 388] on span "Complete & continue" at bounding box center [317, 389] width 76 height 9
click at [328, 391] on span "Complete & continue" at bounding box center [317, 389] width 76 height 9
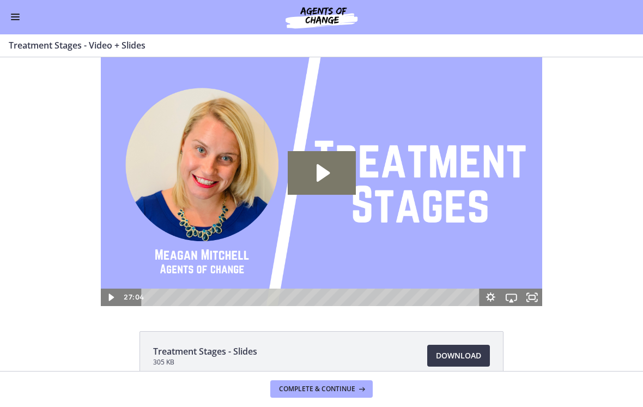
click at [1, 21] on div "Go to Dashboard" at bounding box center [321, 17] width 643 height 35
click at [13, 22] on button "Enable menu" at bounding box center [15, 17] width 13 height 13
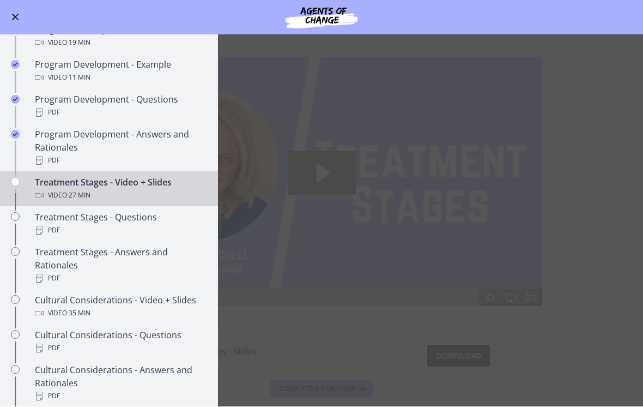
scroll to position [513, 0]
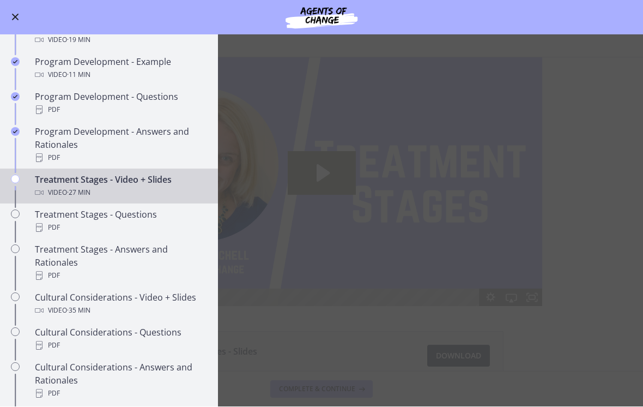
click at [318, 264] on main "Treatment Stages - Video + Slides Enable fullscreen Treatment Stages - Slides 3…" at bounding box center [321, 221] width 643 height 372
click at [299, 227] on main "Treatment Stages - Video + Slides Enable fullscreen Treatment Stages - Slides 3…" at bounding box center [321, 221] width 643 height 372
click at [9, 13] on button "Enable menu" at bounding box center [15, 17] width 13 height 13
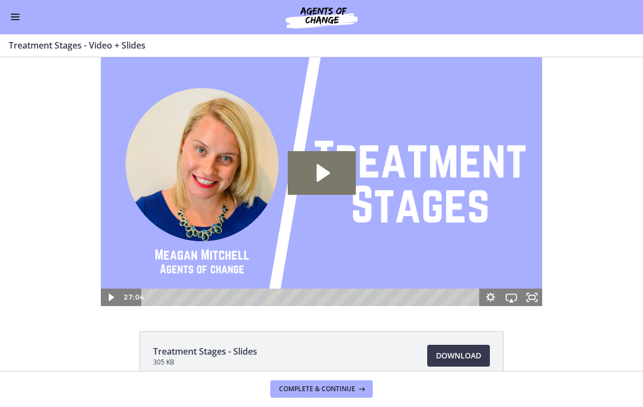
click at [323, 173] on icon "Play Video: cdsdtf82imvr0n222rhg.mp4" at bounding box center [323, 172] width 13 height 17
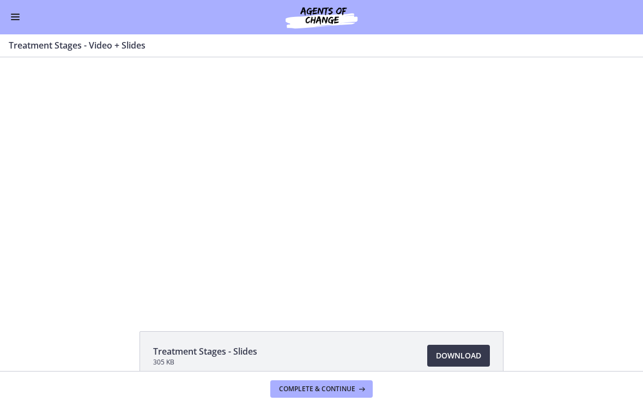
click at [320, 199] on div at bounding box center [322, 181] width 442 height 249
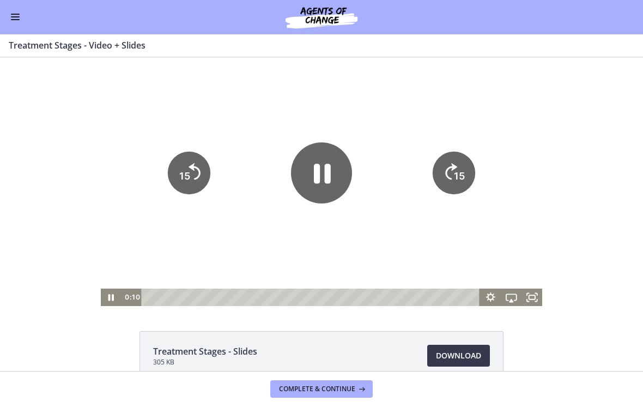
click at [323, 177] on icon "Pause" at bounding box center [321, 172] width 61 height 61
click at [333, 172] on icon "Play Video" at bounding box center [321, 172] width 61 height 61
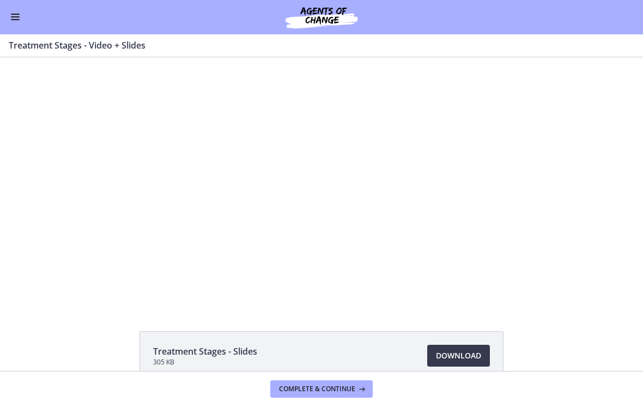
click at [318, 198] on div at bounding box center [322, 181] width 442 height 249
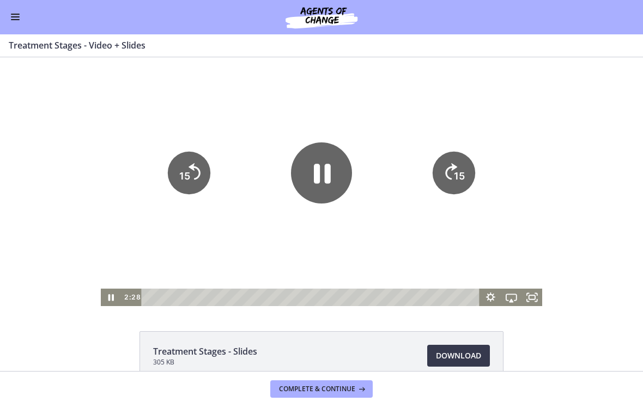
click at [316, 179] on icon "Pause" at bounding box center [322, 174] width 17 height 20
click at [318, 179] on icon "Play Video" at bounding box center [322, 172] width 16 height 21
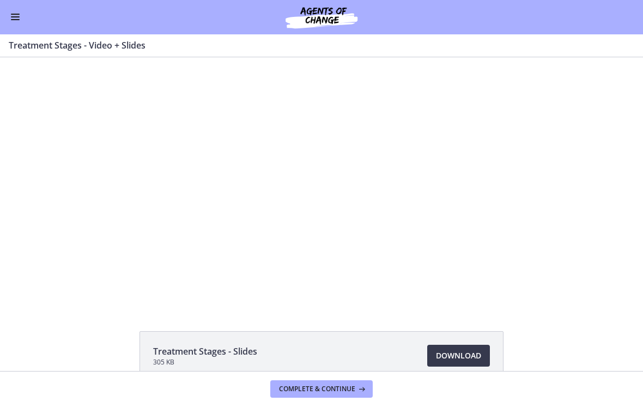
click at [301, 204] on div at bounding box center [322, 181] width 442 height 249
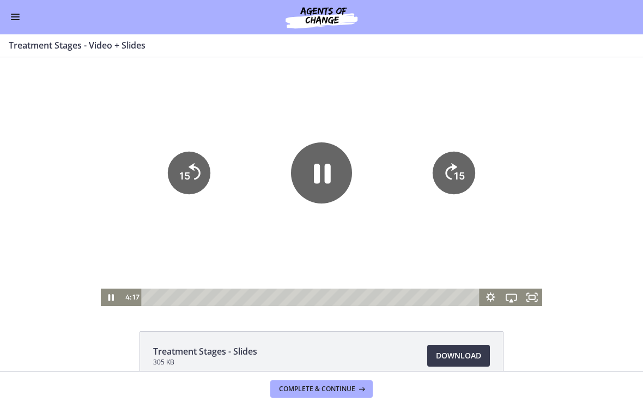
click at [318, 176] on icon "Pause" at bounding box center [322, 174] width 17 height 20
